Goal: Use online tool/utility: Utilize a website feature to perform a specific function

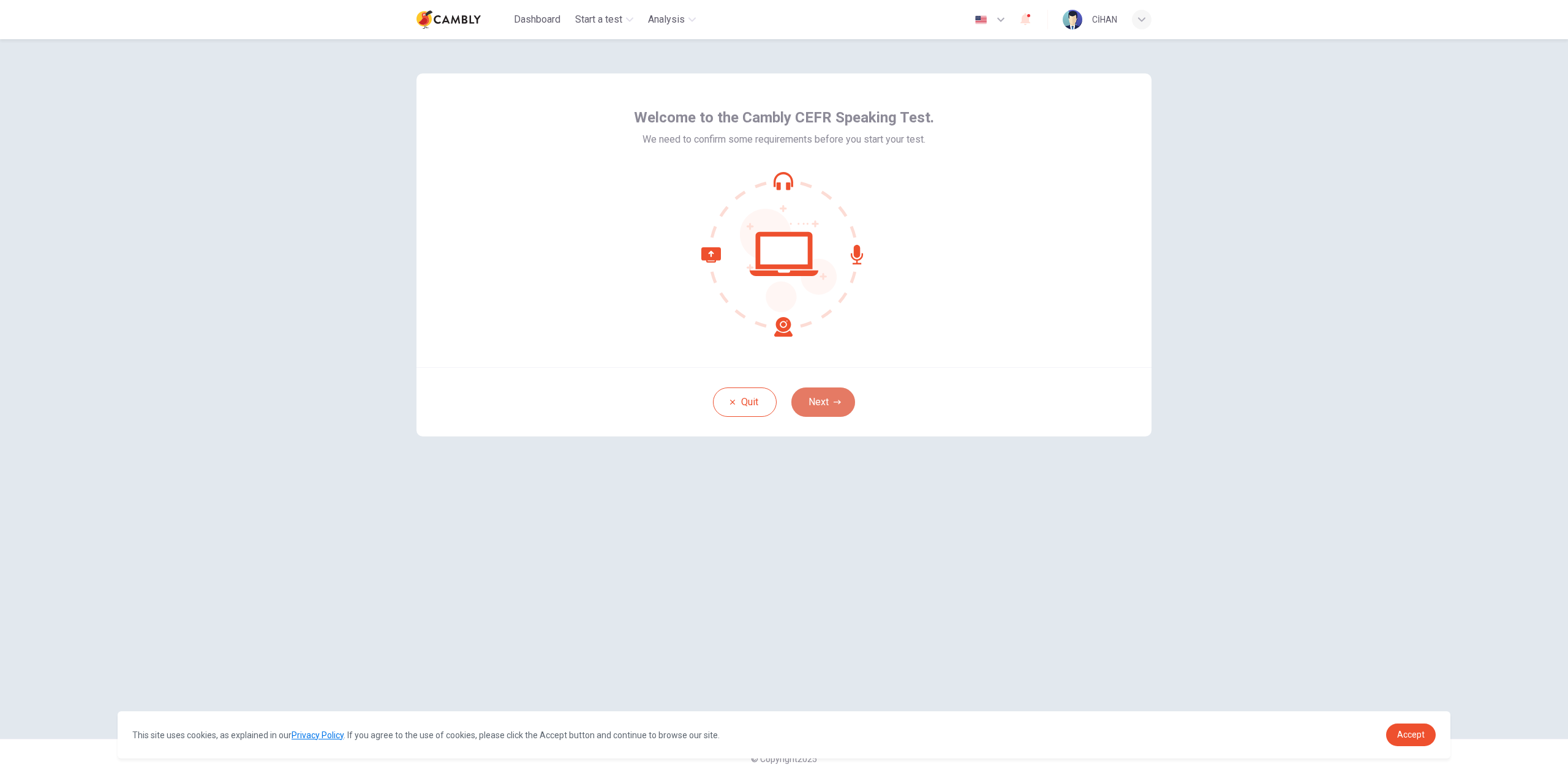
click at [833, 399] on icon "button" at bounding box center [837, 402] width 7 height 7
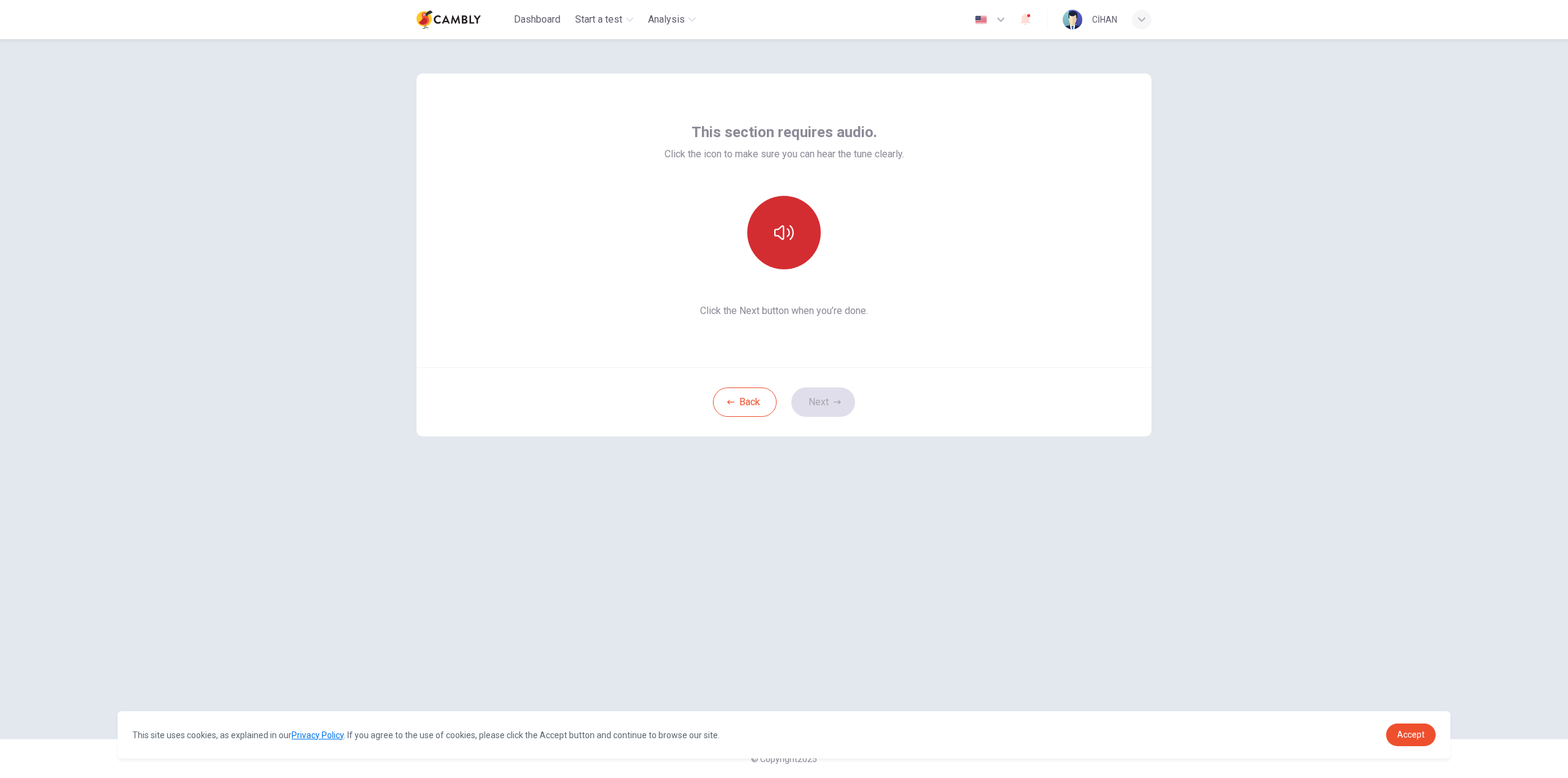
click at [798, 238] on button "button" at bounding box center [784, 233] width 73 height 73
click at [829, 399] on button "Next" at bounding box center [823, 402] width 64 height 30
click at [790, 231] on icon "button" at bounding box center [784, 224] width 19 height 19
click at [772, 232] on div "Stop" at bounding box center [784, 233] width 73 height 73
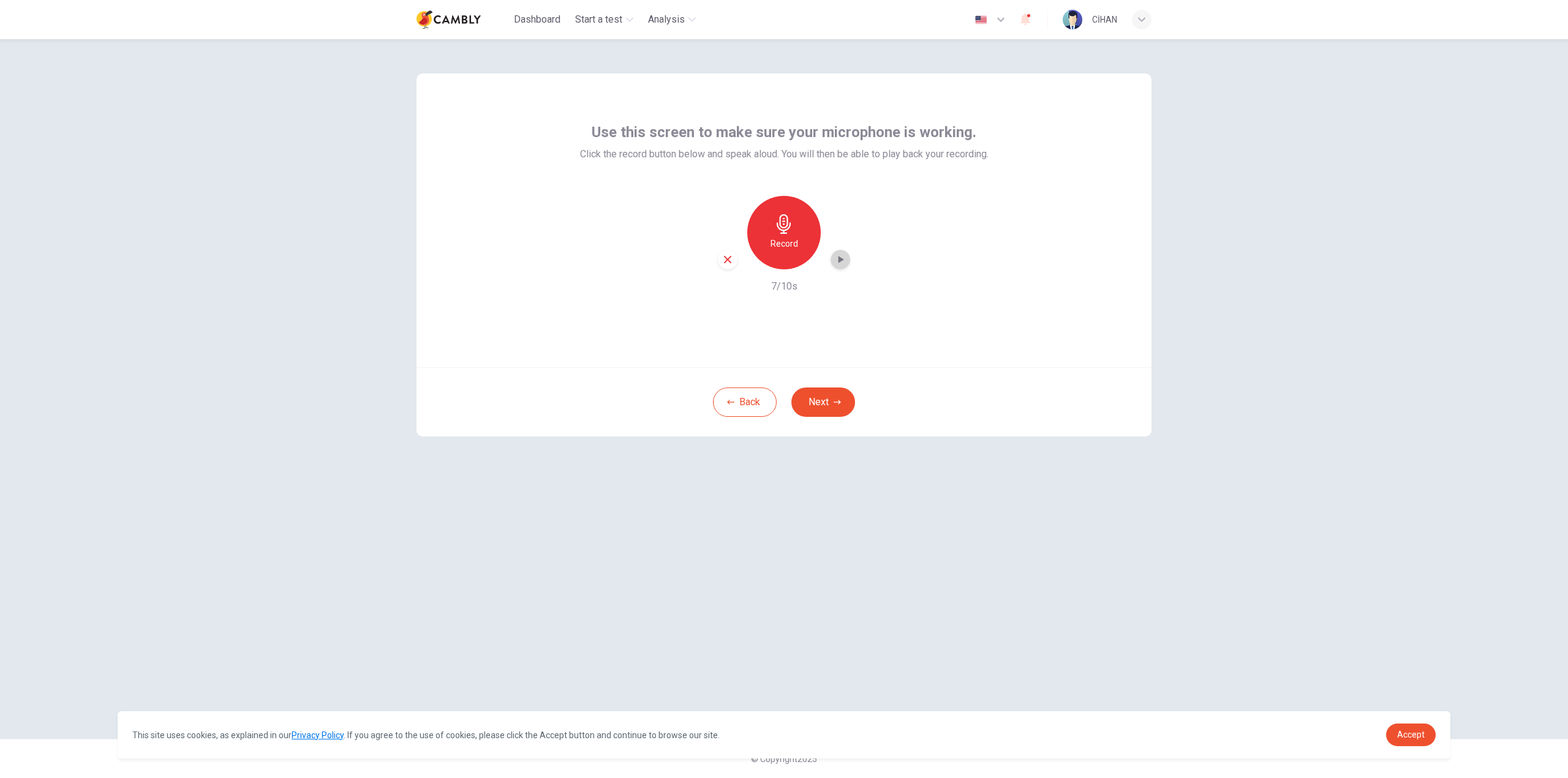
click at [835, 260] on icon "button" at bounding box center [840, 260] width 12 height 12
click at [727, 263] on icon "button" at bounding box center [727, 260] width 11 height 11
click at [832, 400] on button "Next" at bounding box center [823, 402] width 64 height 30
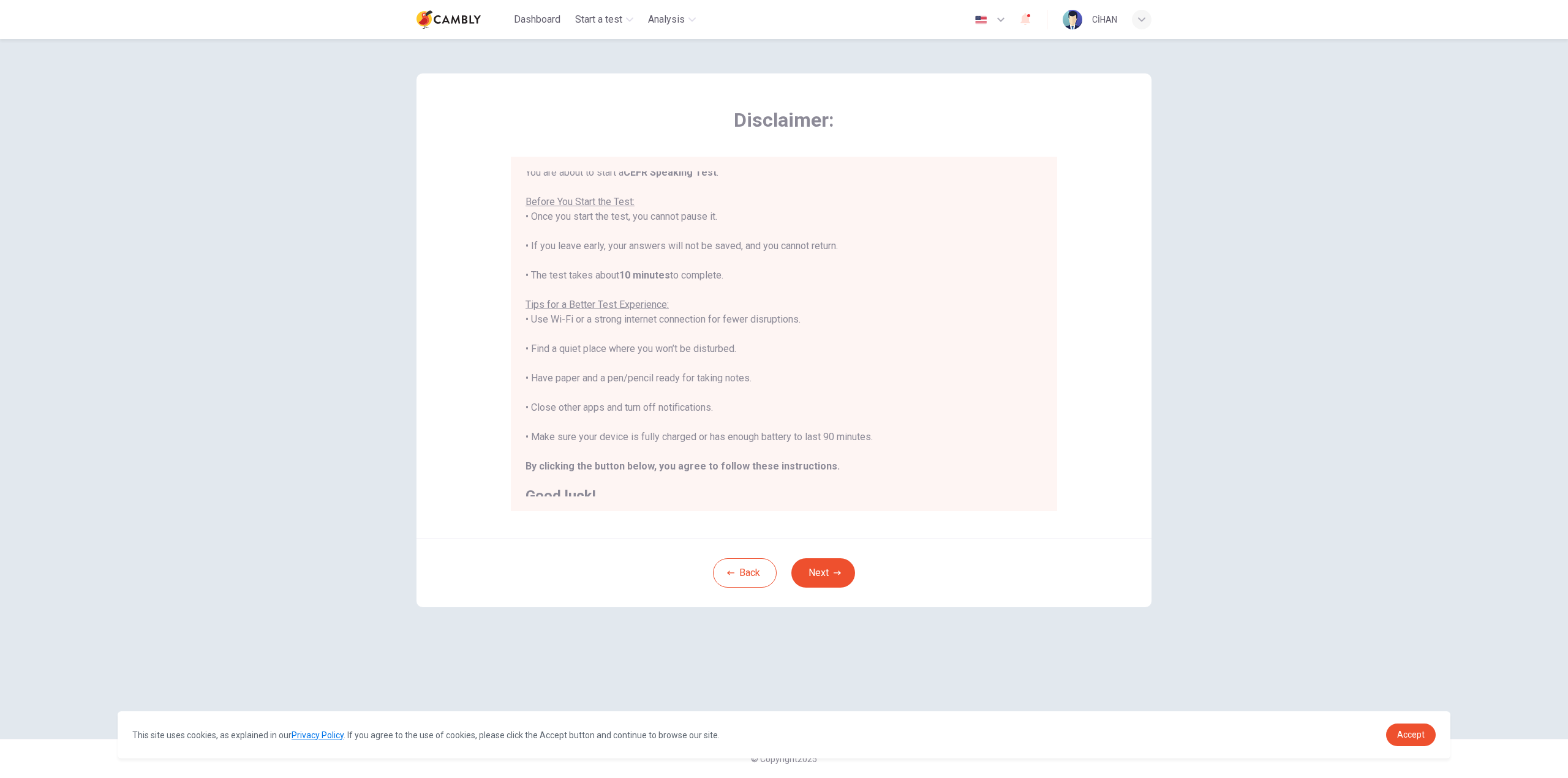
scroll to position [14, 0]
drag, startPoint x: 827, startPoint y: 567, endPoint x: 822, endPoint y: 575, distance: 9.4
click at [828, 567] on button "Next" at bounding box center [823, 573] width 64 height 30
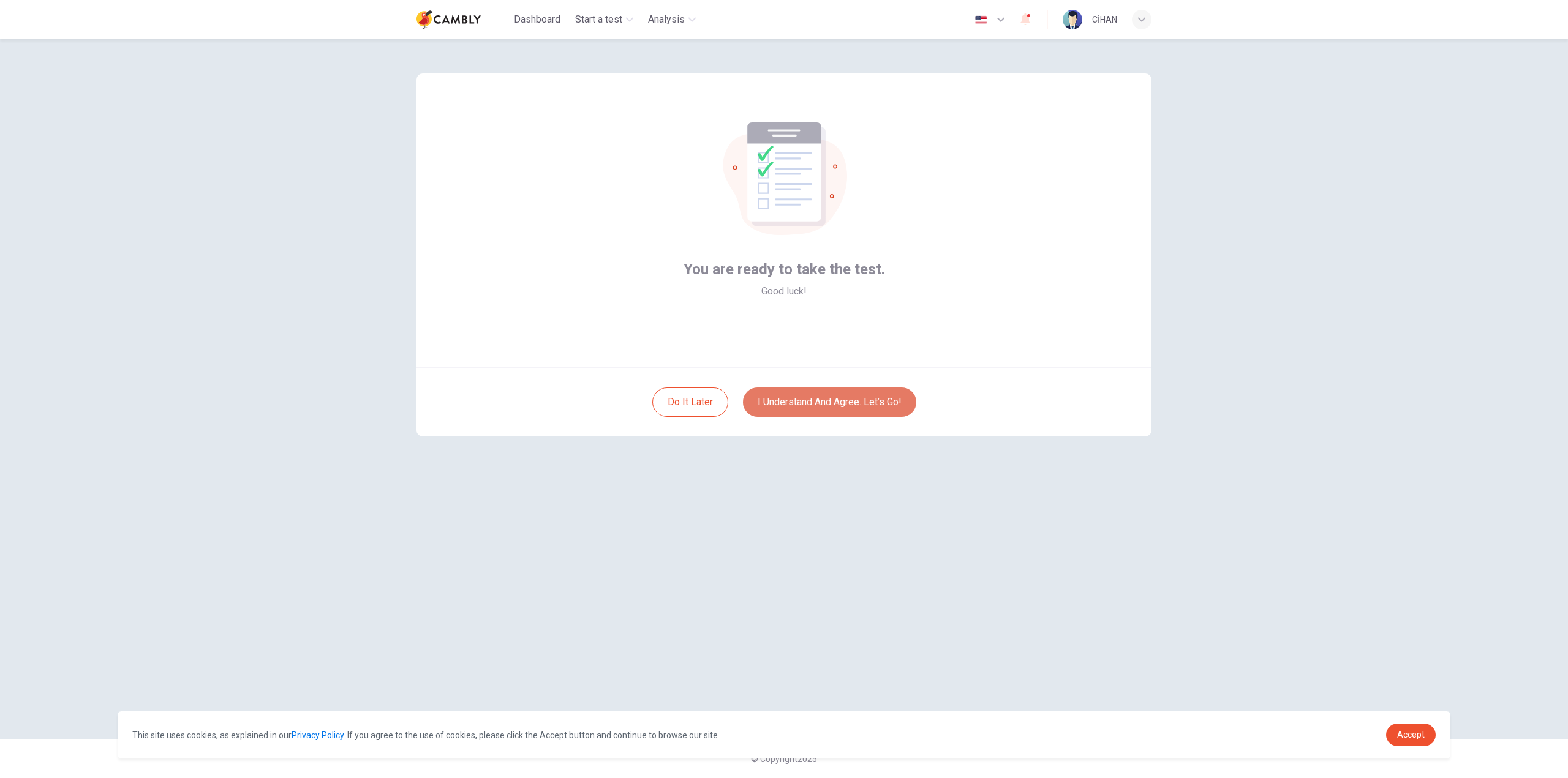
click at [842, 401] on button "I understand and agree. Let’s go!" at bounding box center [830, 402] width 174 height 30
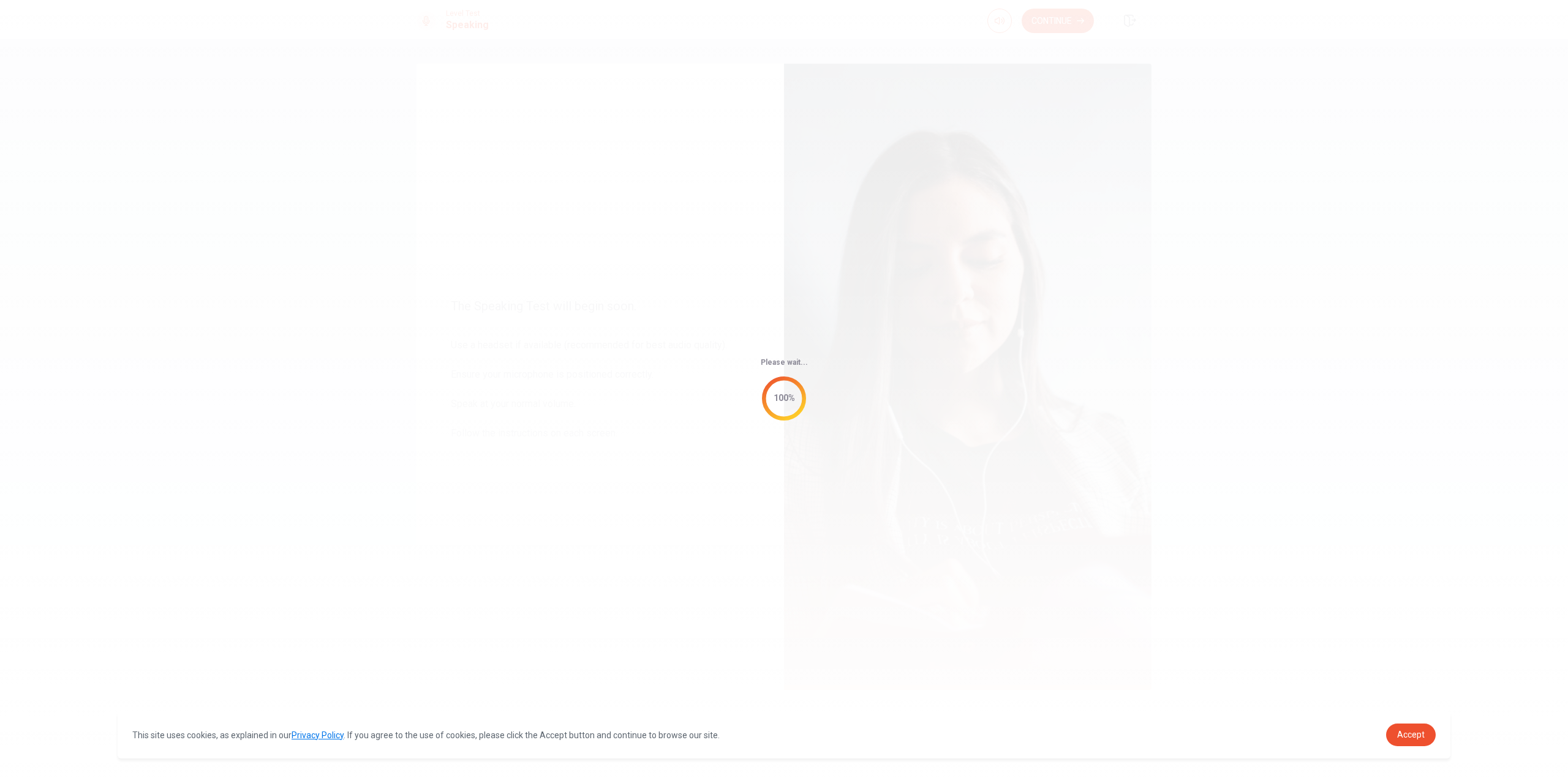
click at [1405, 722] on div "This site uses cookies, as explained in our Privacy Policy . If you agree to th…" at bounding box center [784, 734] width 1333 height 47
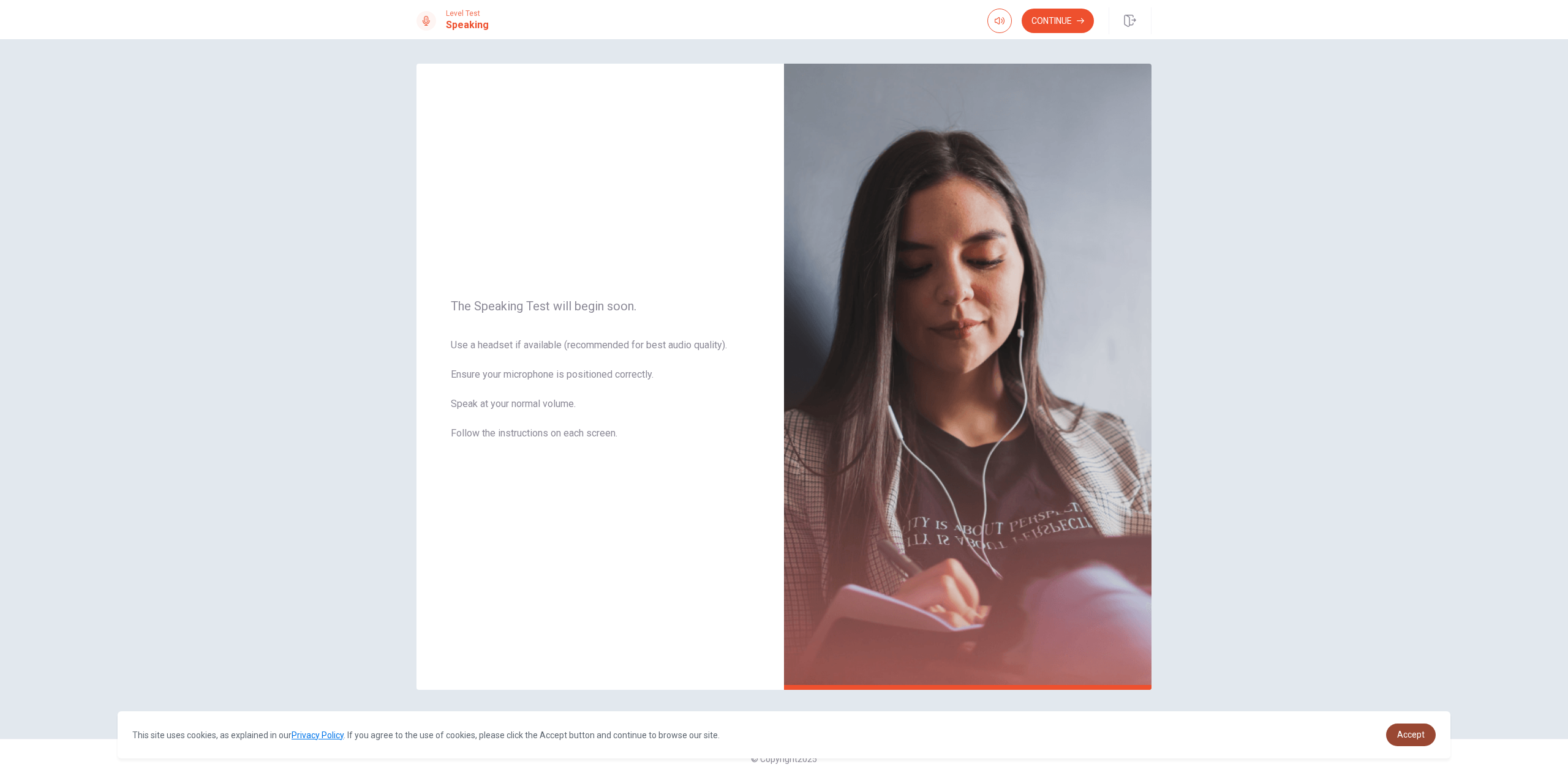
click at [1407, 730] on span "Accept" at bounding box center [1411, 734] width 28 height 10
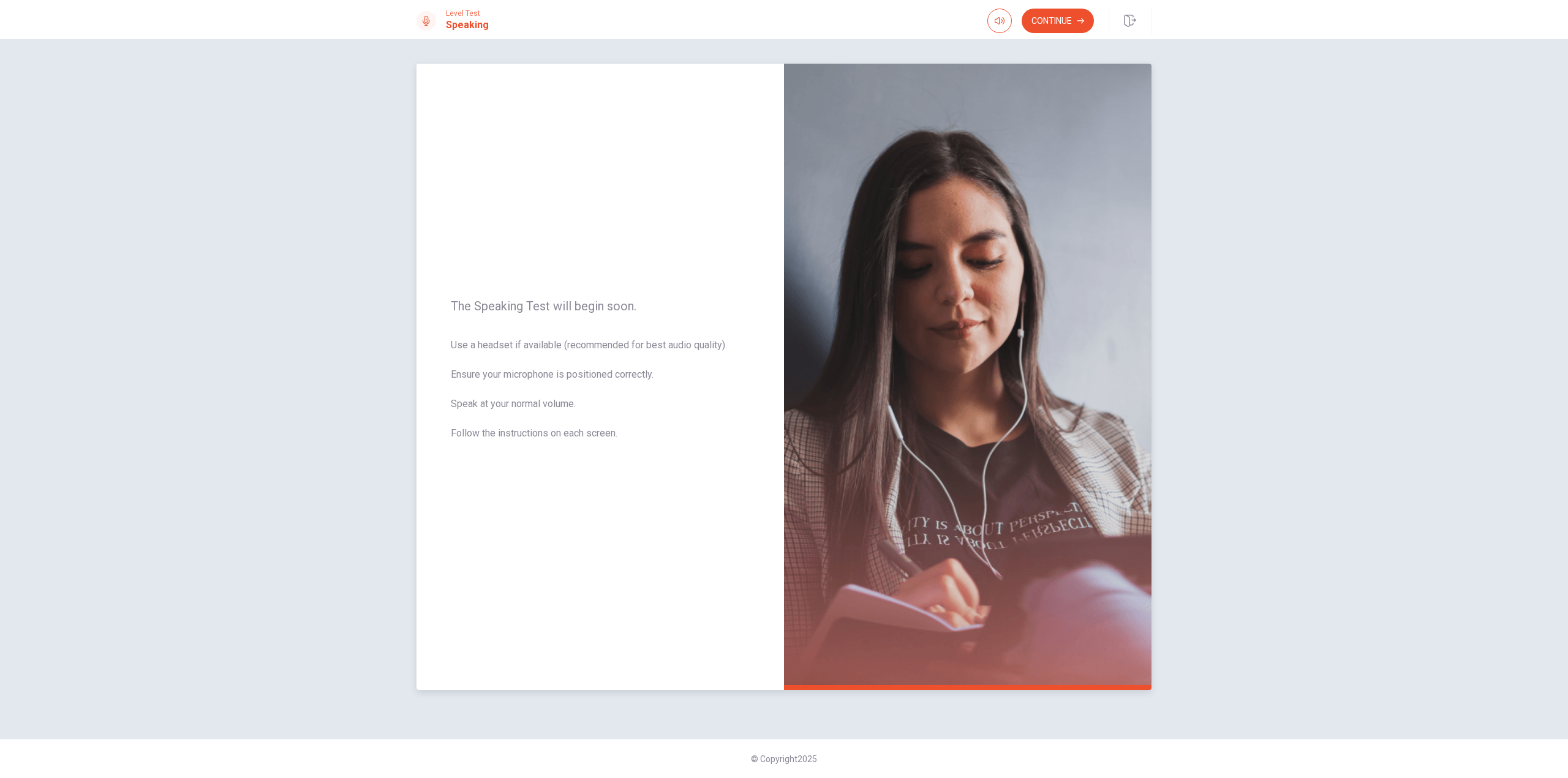
click at [987, 443] on img at bounding box center [968, 376] width 368 height 626
click at [1065, 17] on button "Continue" at bounding box center [1058, 21] width 72 height 24
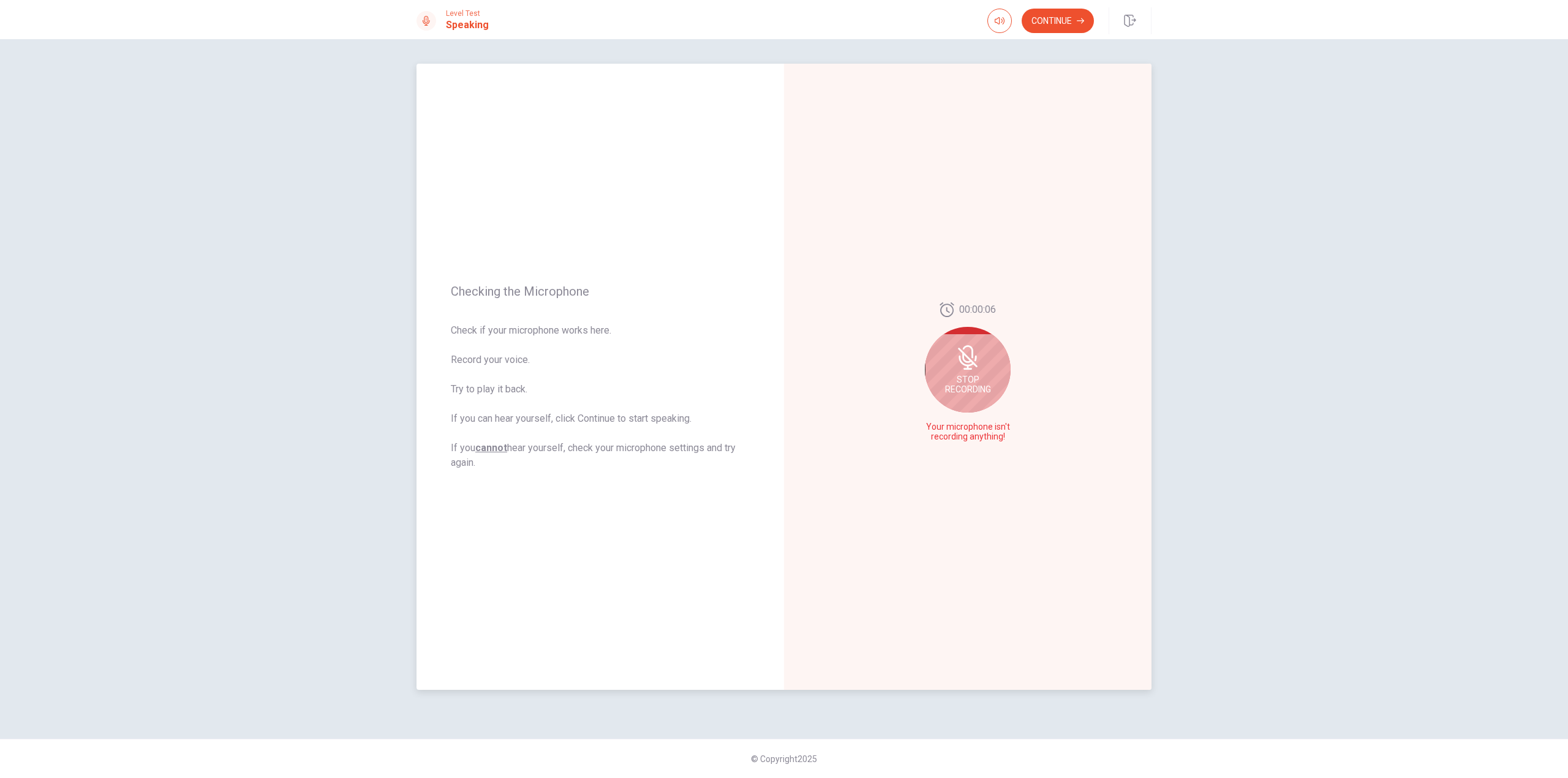
click at [994, 359] on div "Stop Recording" at bounding box center [967, 369] width 85 height 85
click at [974, 378] on icon at bounding box center [967, 376] width 18 height 24
click at [954, 434] on icon "Record Again" at bounding box center [954, 437] width 7 height 7
click at [984, 378] on div "Stop Recording" at bounding box center [967, 384] width 85 height 85
click at [986, 437] on button "Play Audio" at bounding box center [981, 437] width 17 height 17
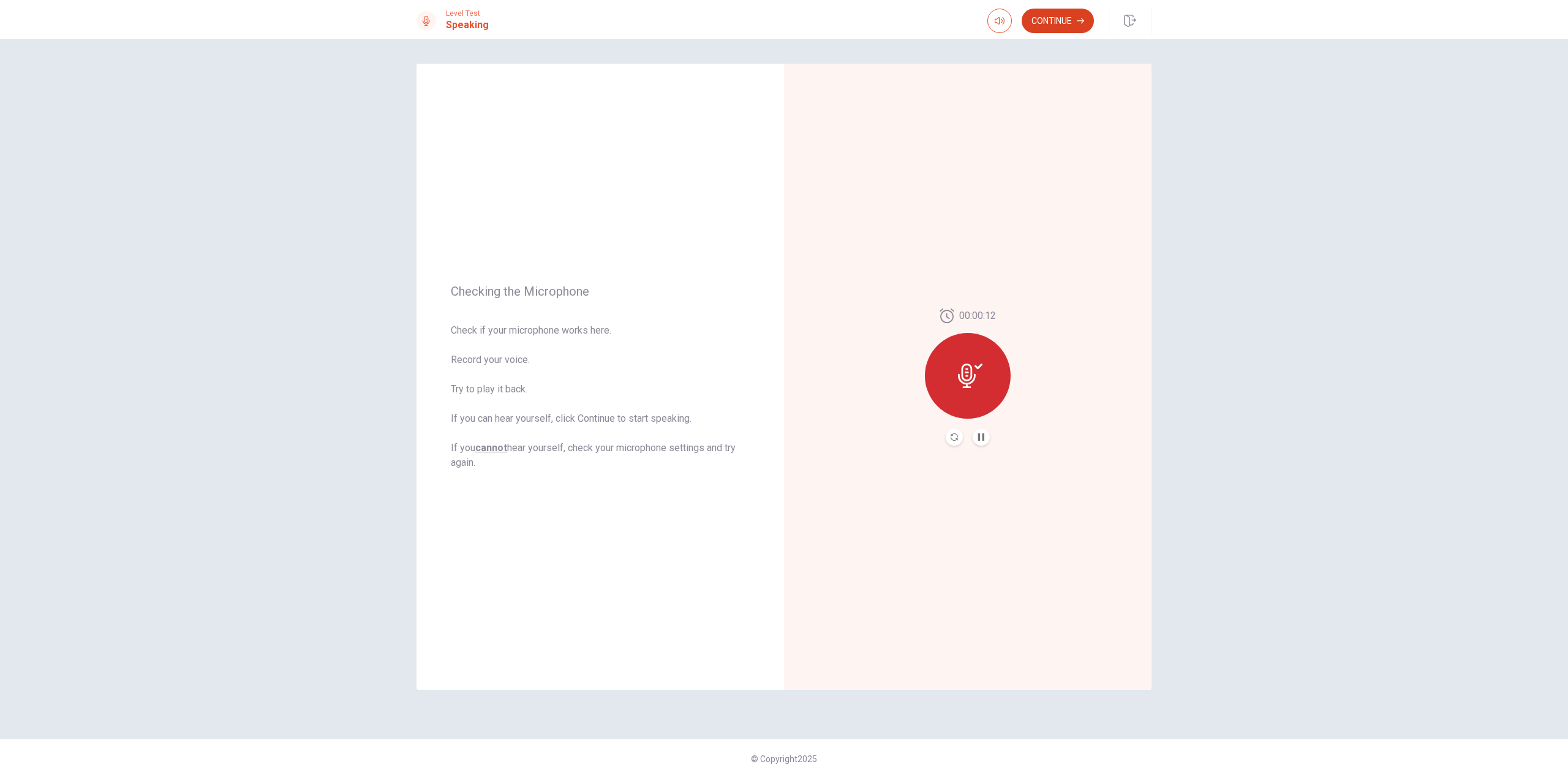
click at [1067, 17] on button "Continue" at bounding box center [1058, 21] width 72 height 24
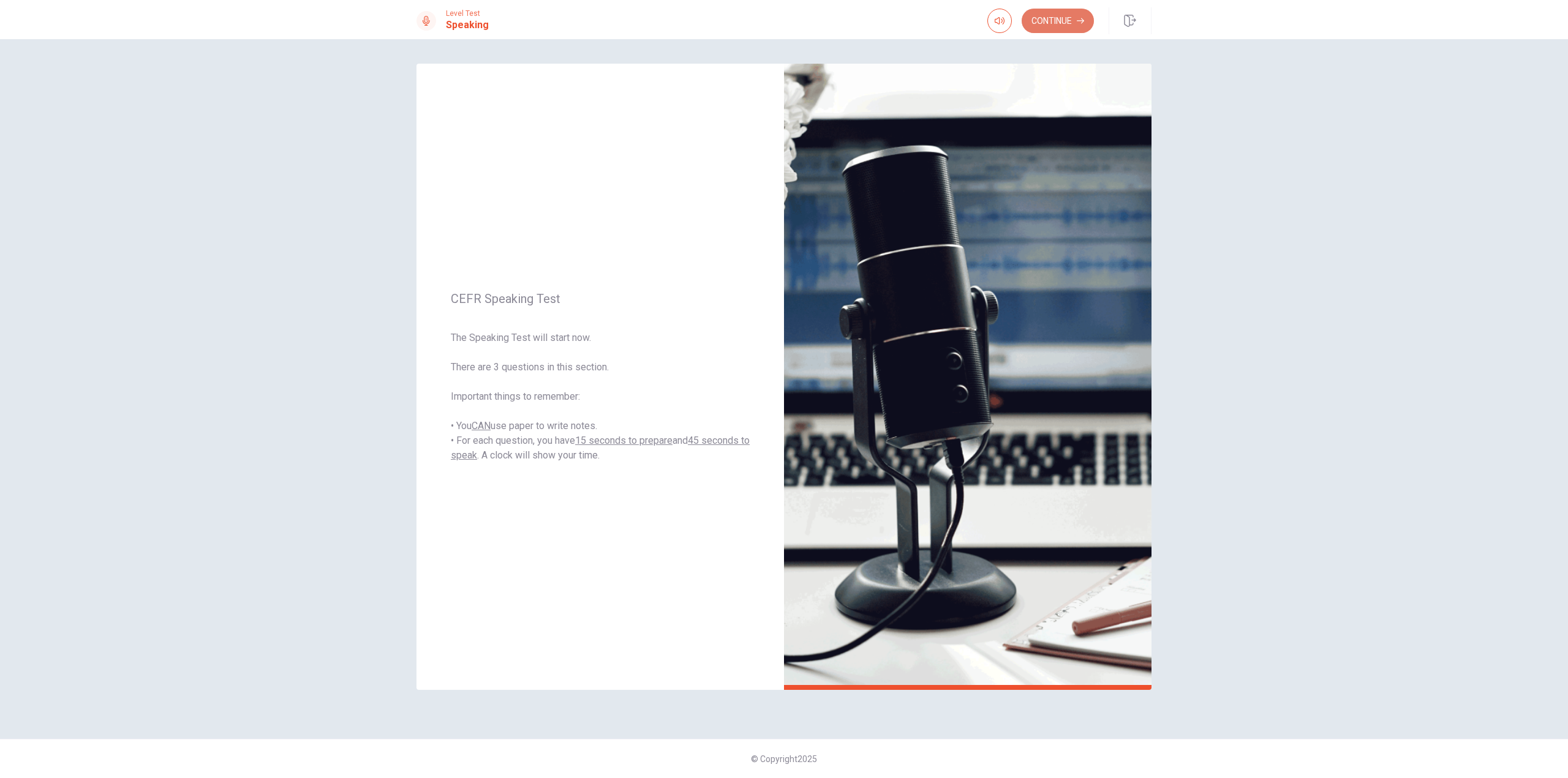
click at [1058, 25] on button "Continue" at bounding box center [1058, 21] width 72 height 24
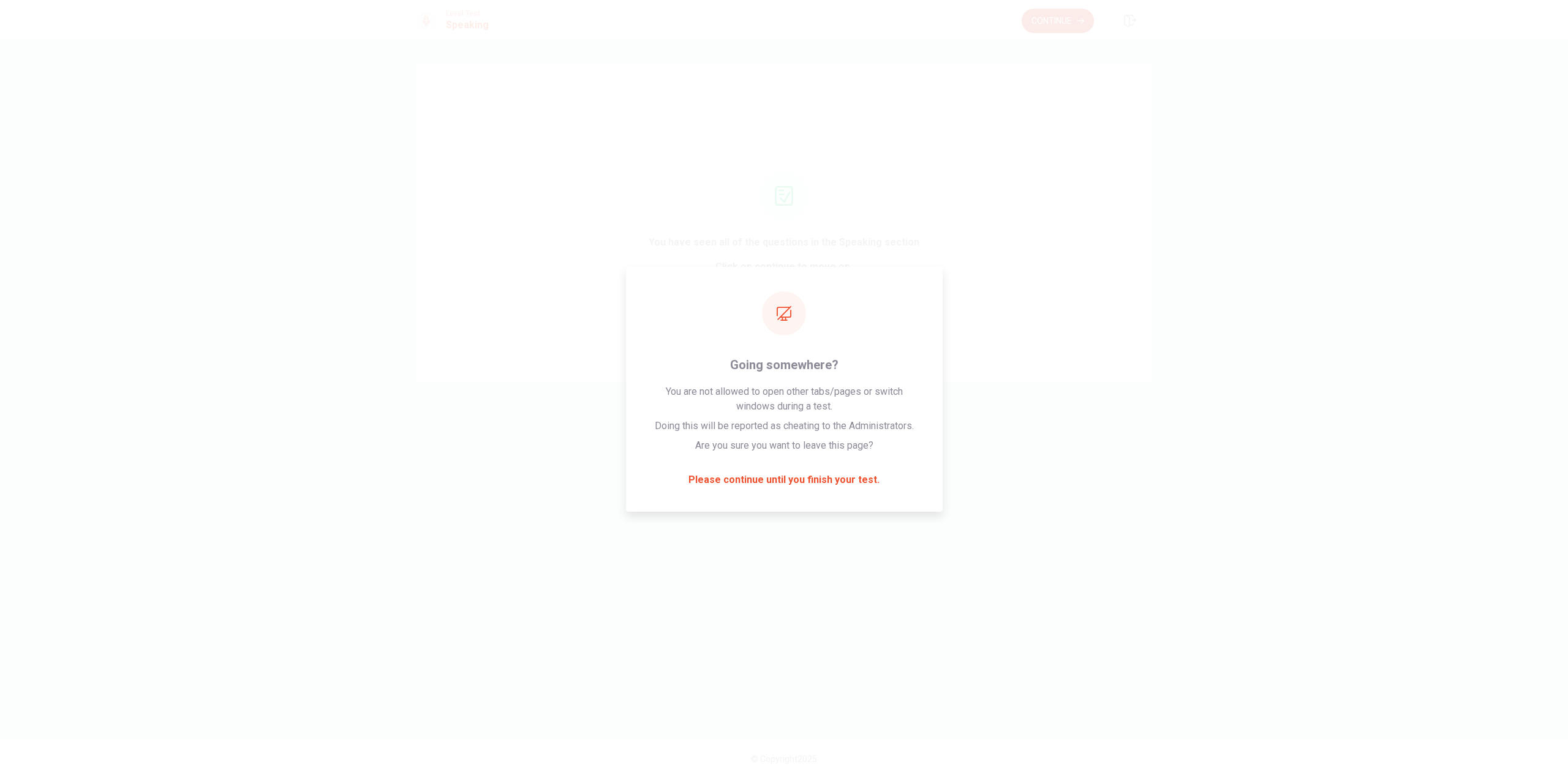
click at [1050, 17] on button "Continue" at bounding box center [1058, 21] width 72 height 24
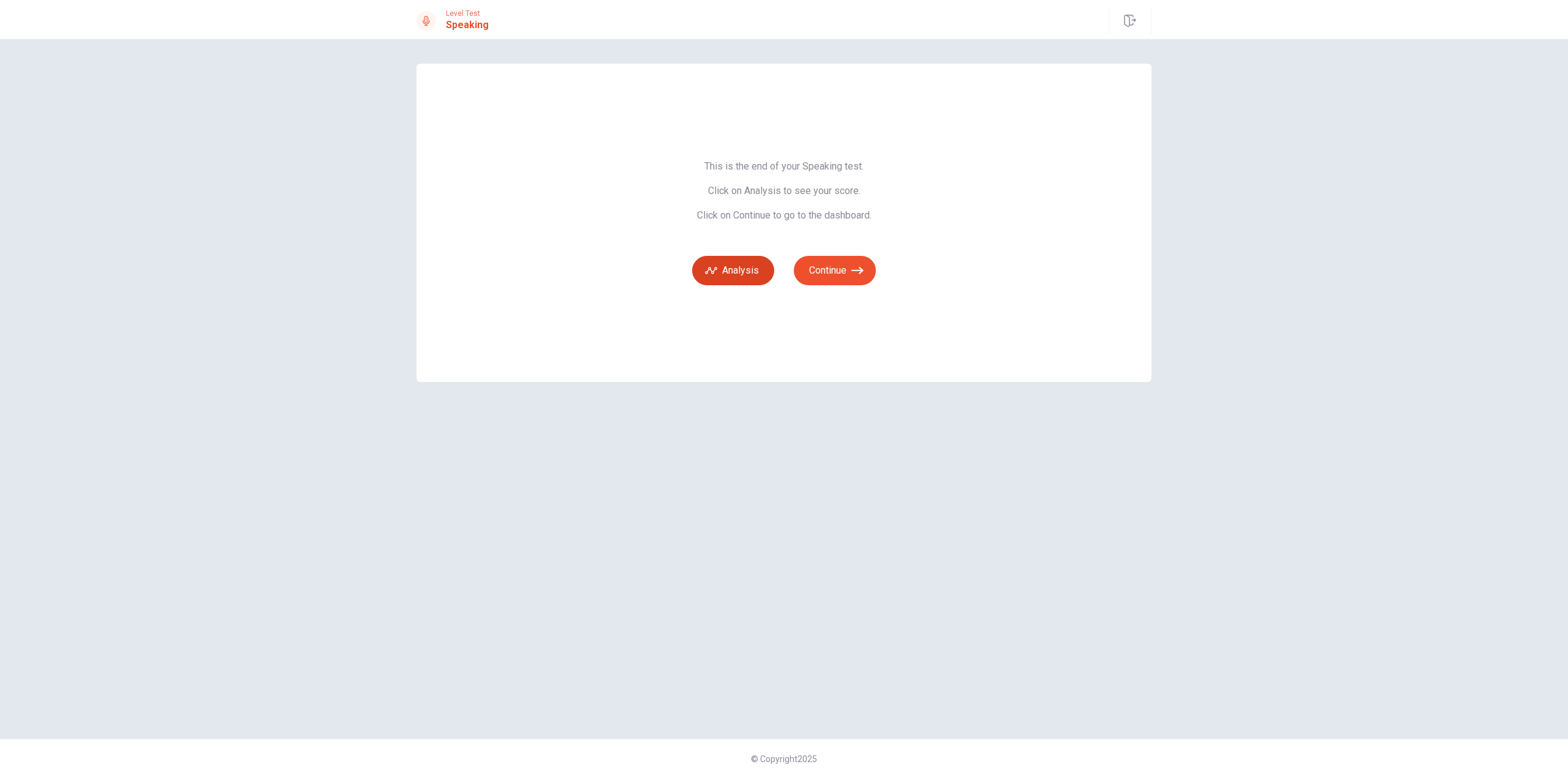
click at [748, 272] on button "Analysis" at bounding box center [733, 270] width 82 height 30
